Goal: Transaction & Acquisition: Purchase product/service

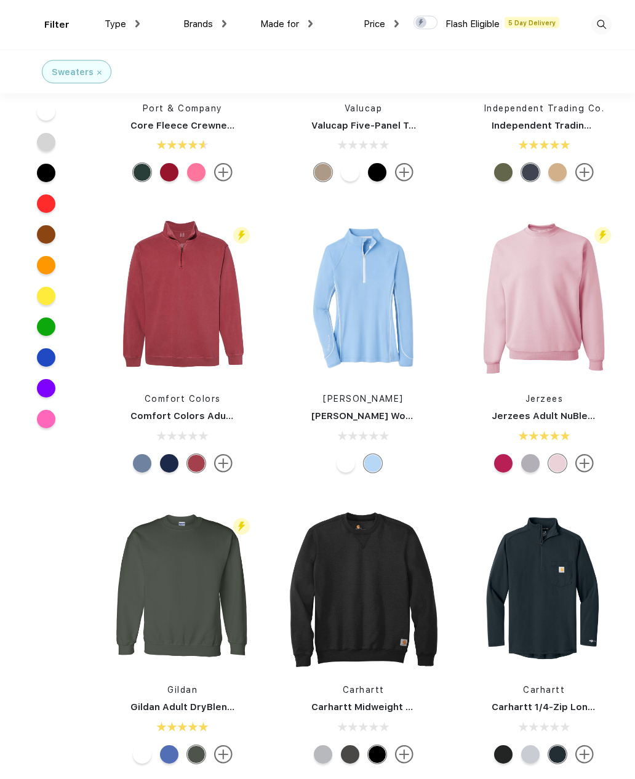
scroll to position [1038, 0]
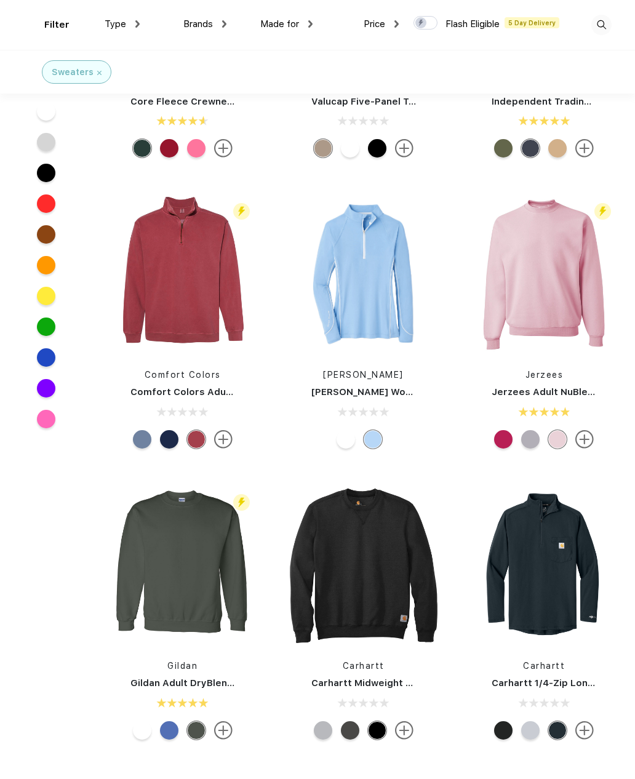
click at [568, 306] on img at bounding box center [544, 274] width 160 height 160
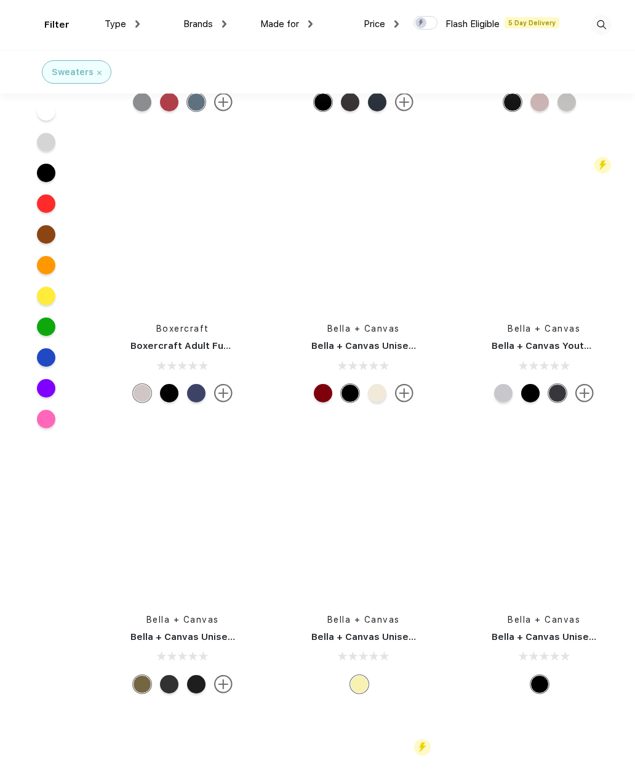
scroll to position [11196, 0]
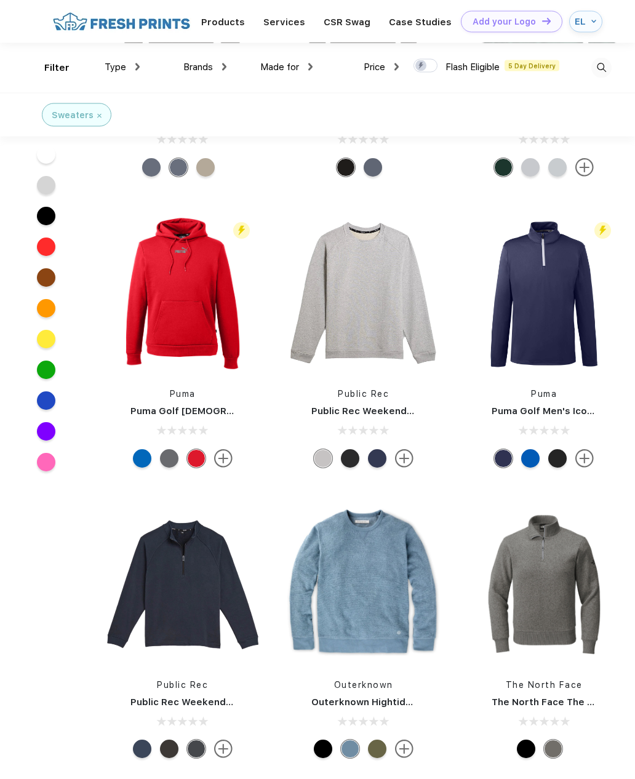
click at [598, 69] on img at bounding box center [601, 68] width 20 height 20
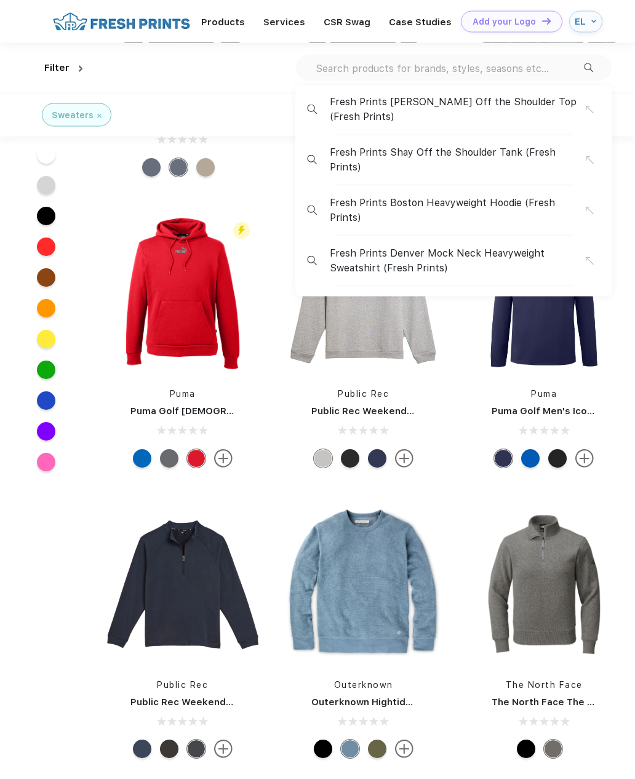
scroll to position [5921, 0]
click at [523, 70] on input "text" at bounding box center [448, 69] width 269 height 14
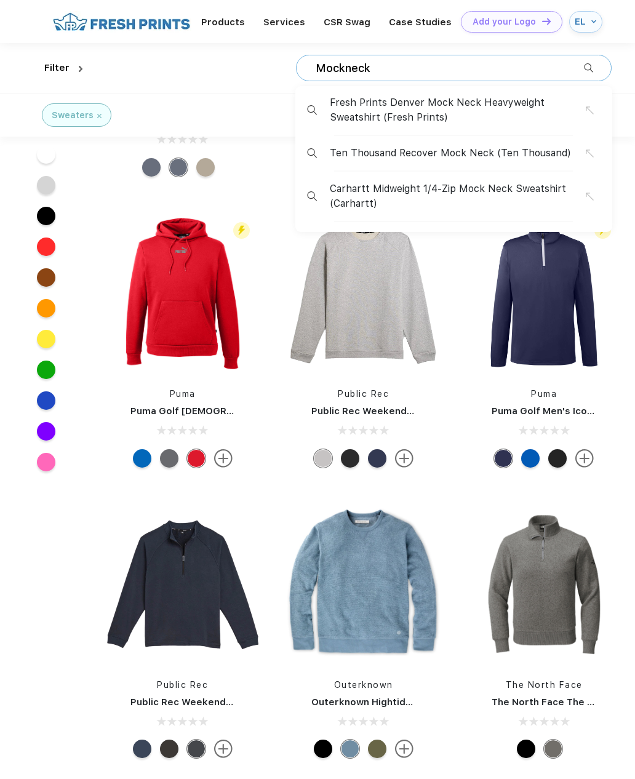
type input "Mockneck"
click at [590, 66] on img at bounding box center [588, 67] width 9 height 9
